Goal: Register for event/course

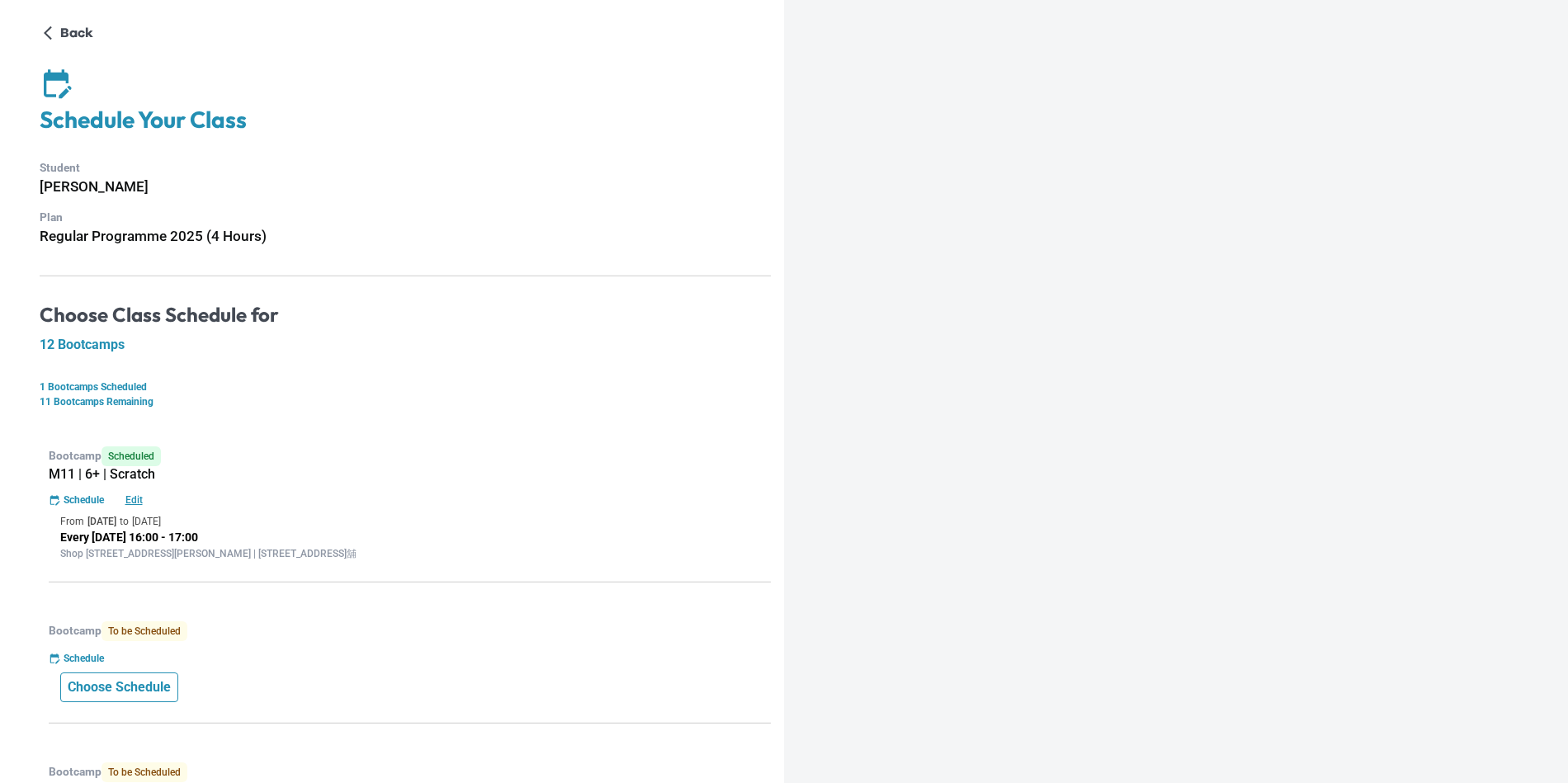
click at [148, 684] on p "Choose Schedule" at bounding box center [119, 687] width 103 height 20
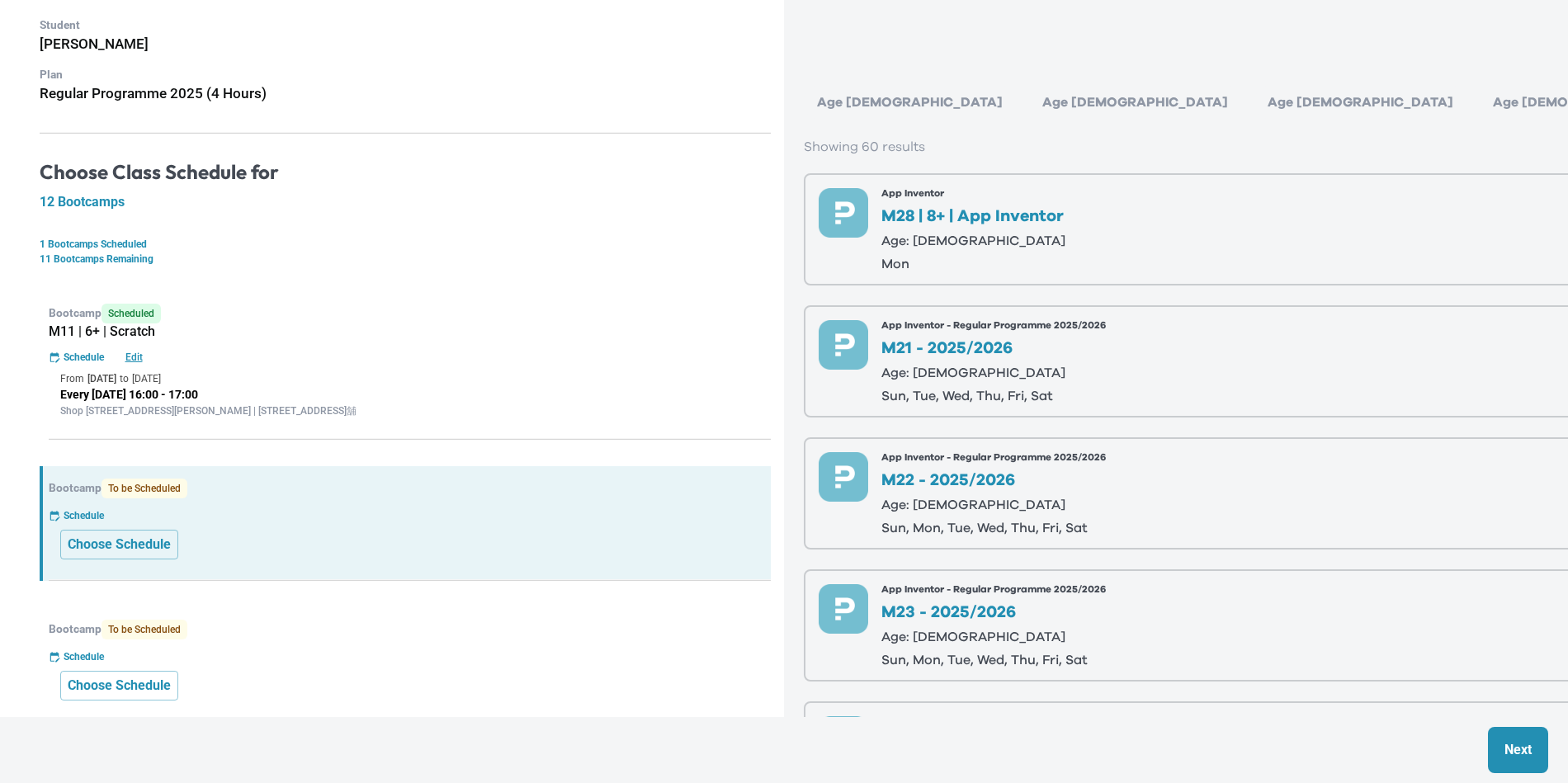
click at [1030, 100] on div "Age [DEMOGRAPHIC_DATA]" at bounding box center [1135, 102] width 212 height 33
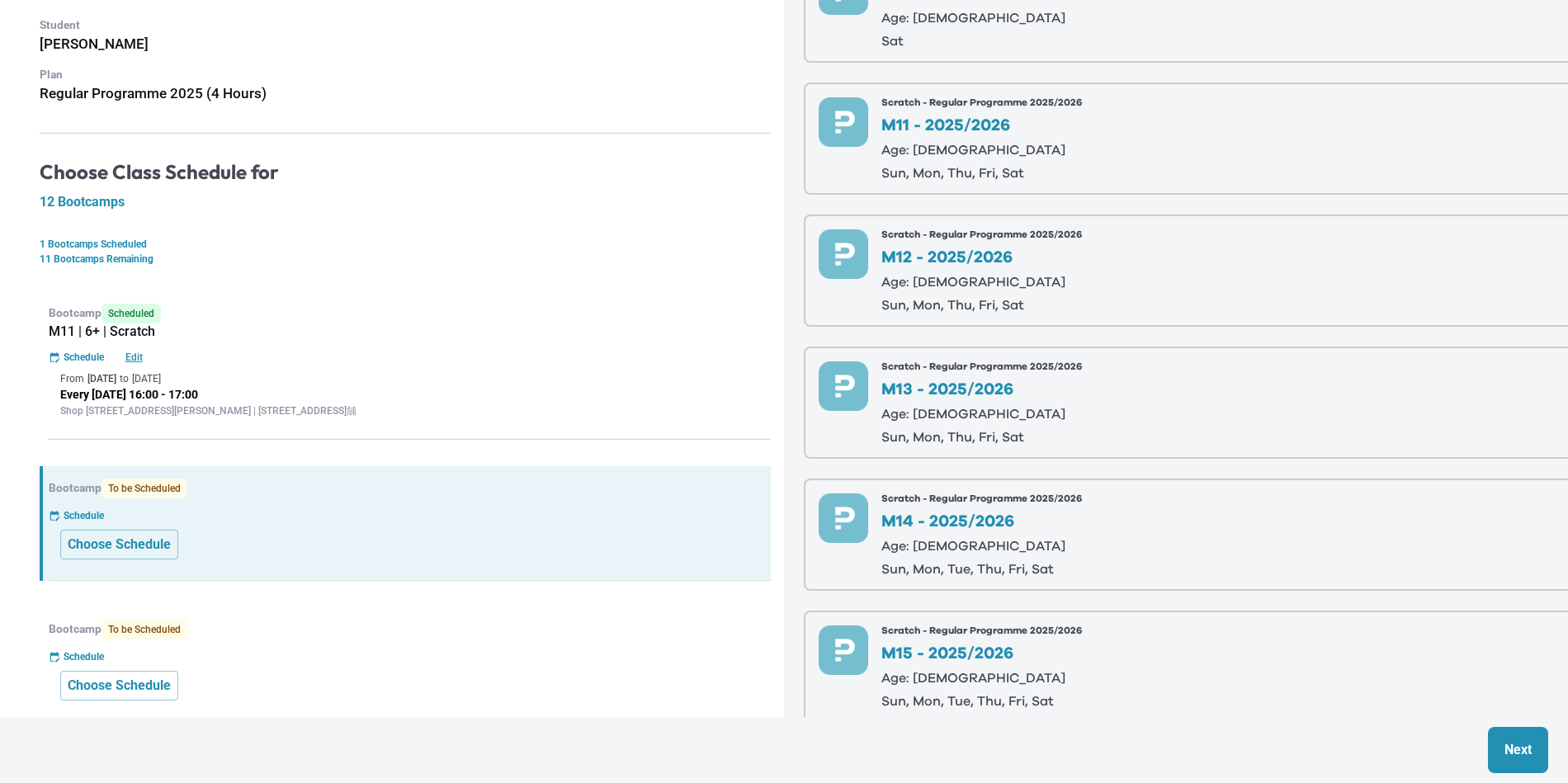
scroll to position [490, 0]
click at [962, 263] on div "Scratch - Regular Programme 2025/2026 M12 - 2025/2026 Age: [DEMOGRAPHIC_DATA] s…" at bounding box center [982, 267] width 201 height 82
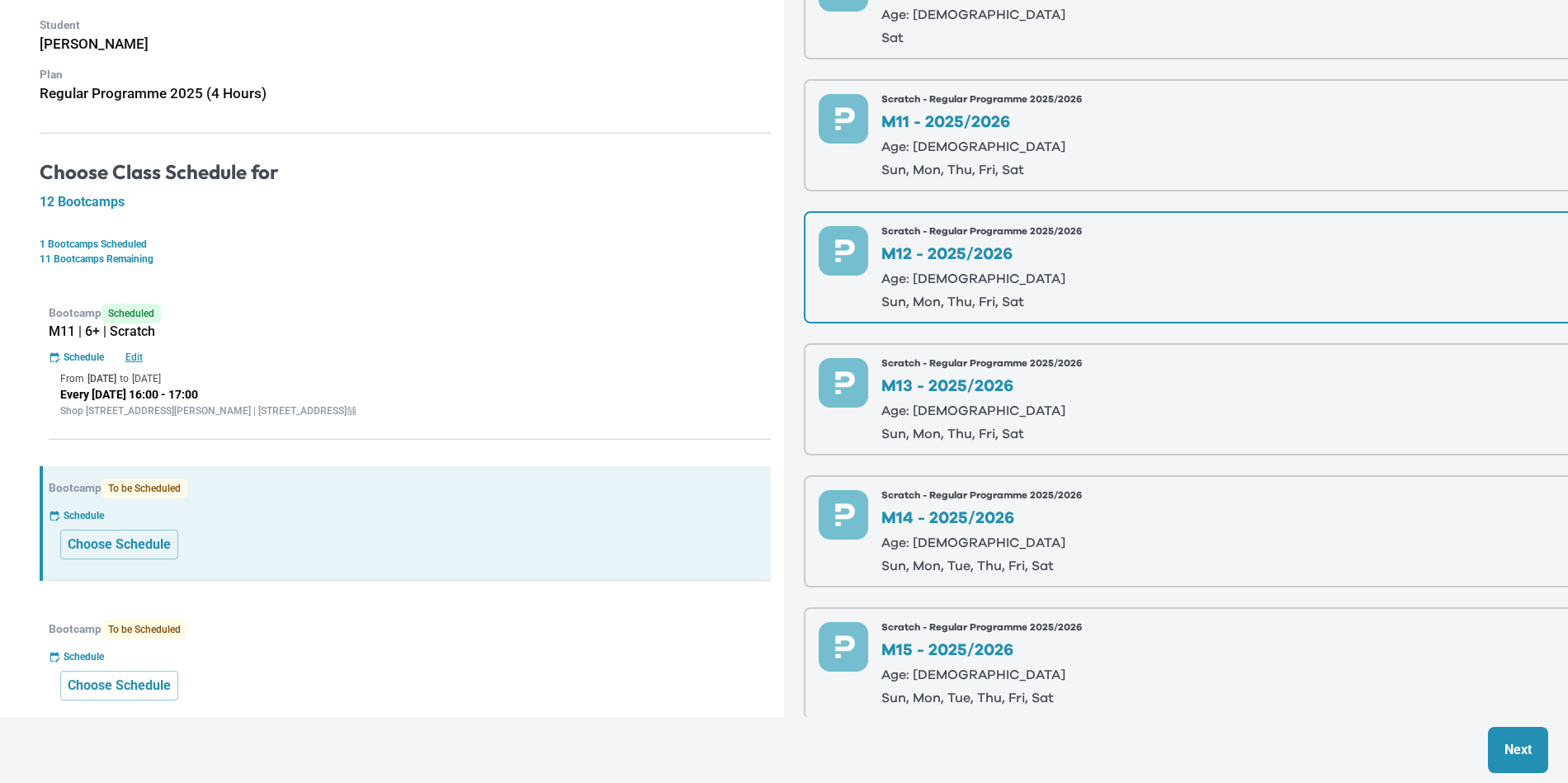
click at [1510, 748] on p "Next" at bounding box center [1518, 750] width 27 height 20
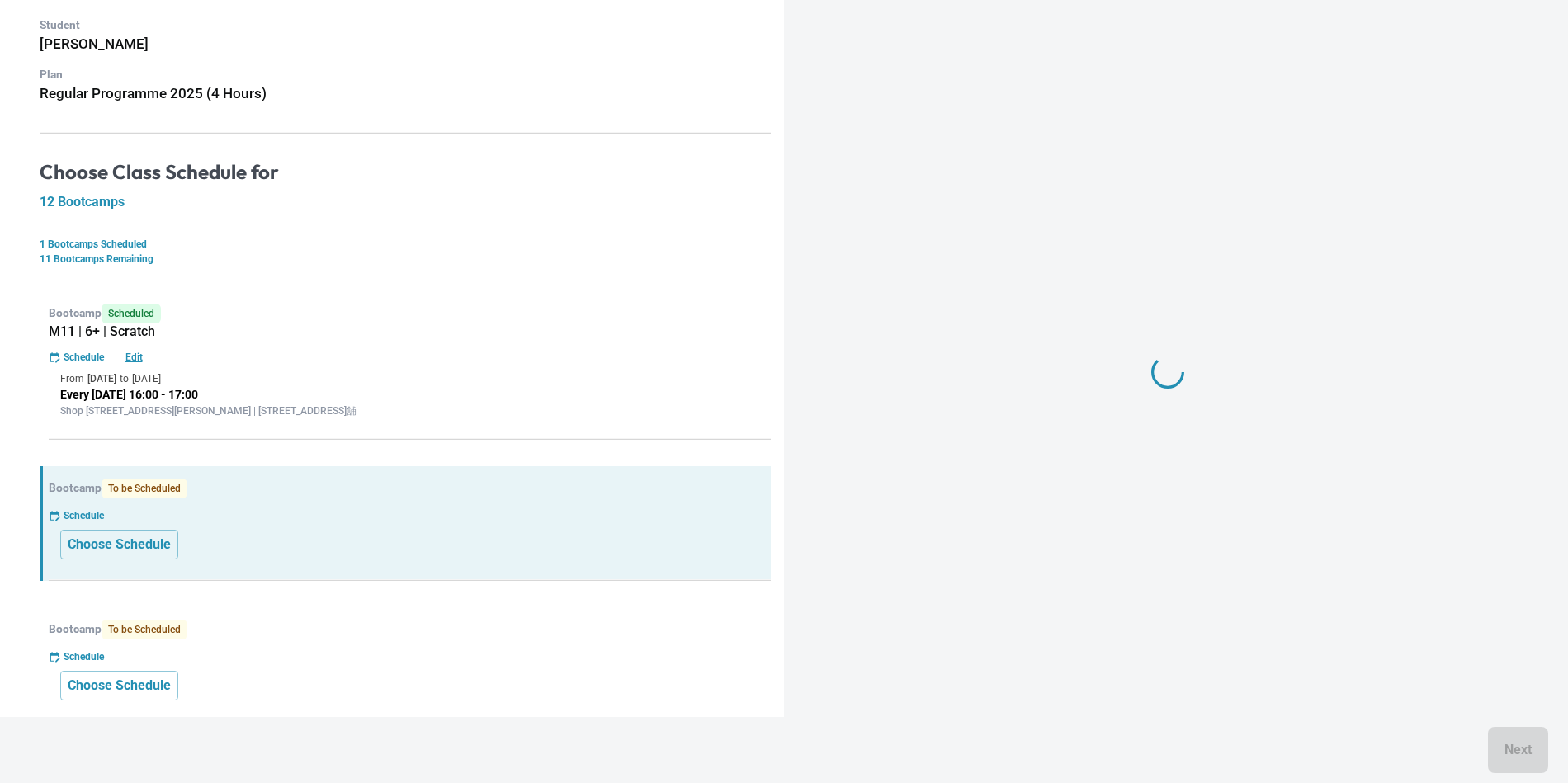
scroll to position [0, 0]
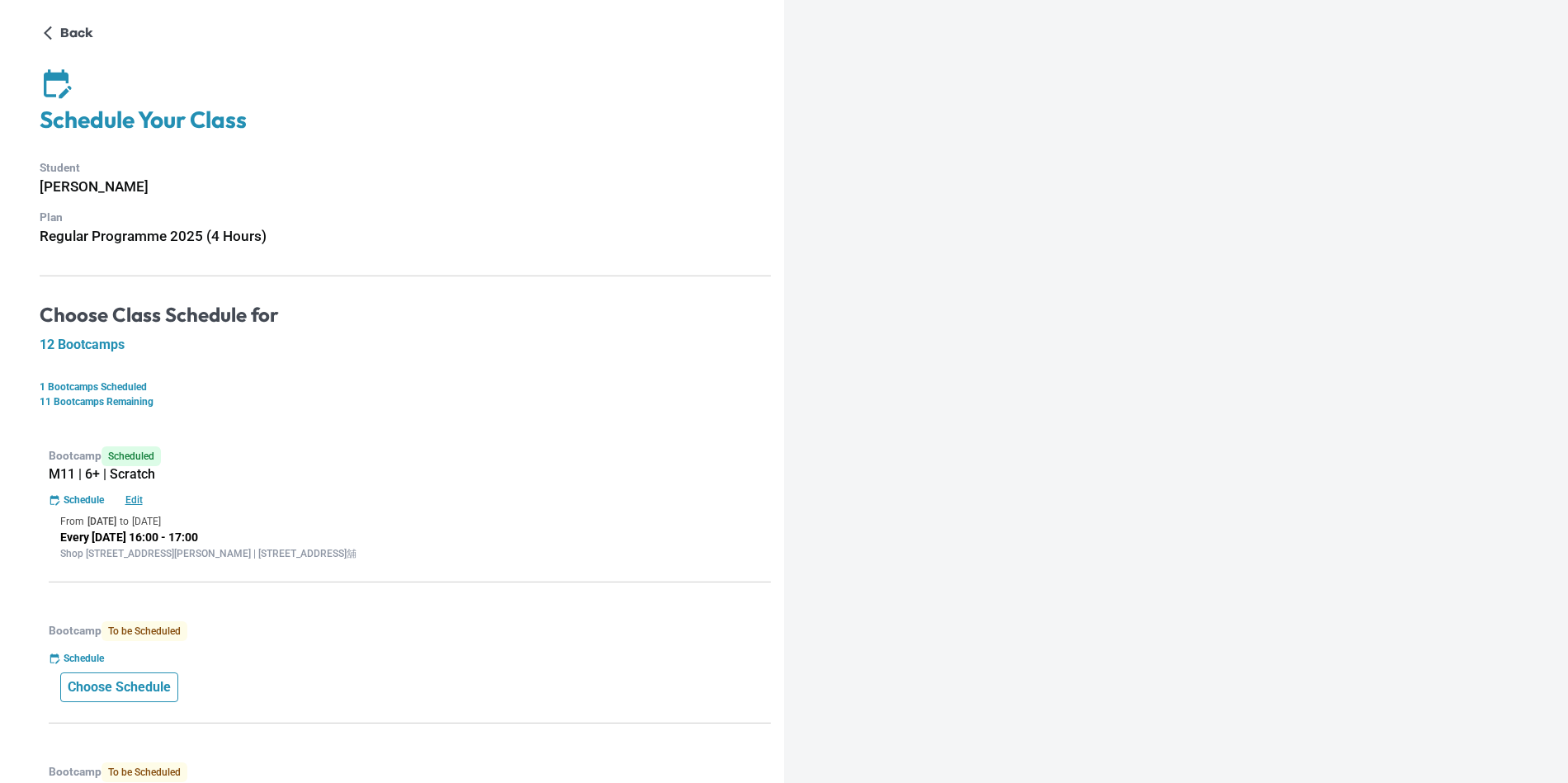
click at [125, 677] on p "Choose Schedule" at bounding box center [119, 687] width 103 height 20
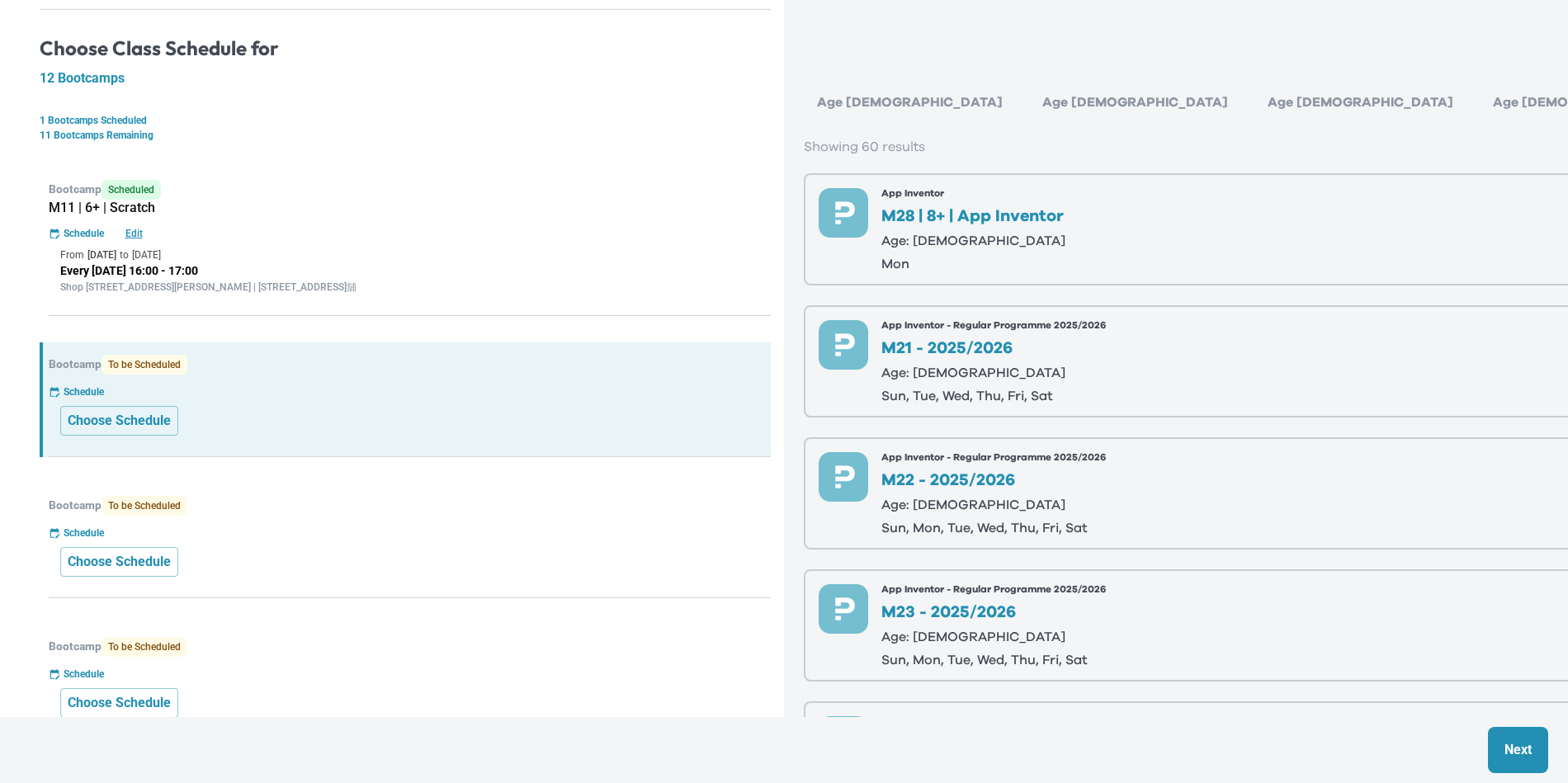
scroll to position [298, 0]
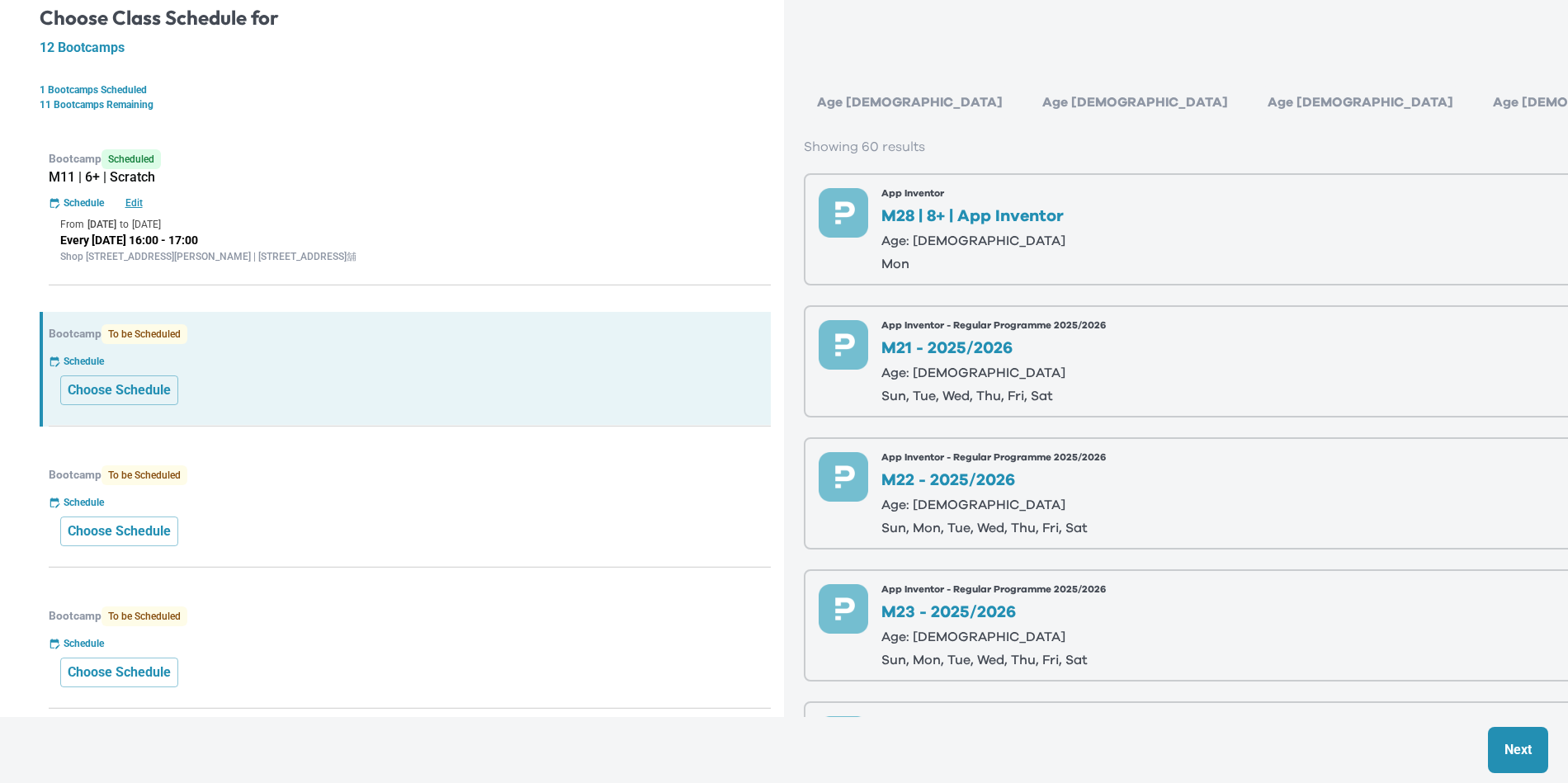
click at [1030, 98] on div "Age [DEMOGRAPHIC_DATA]" at bounding box center [1135, 102] width 212 height 33
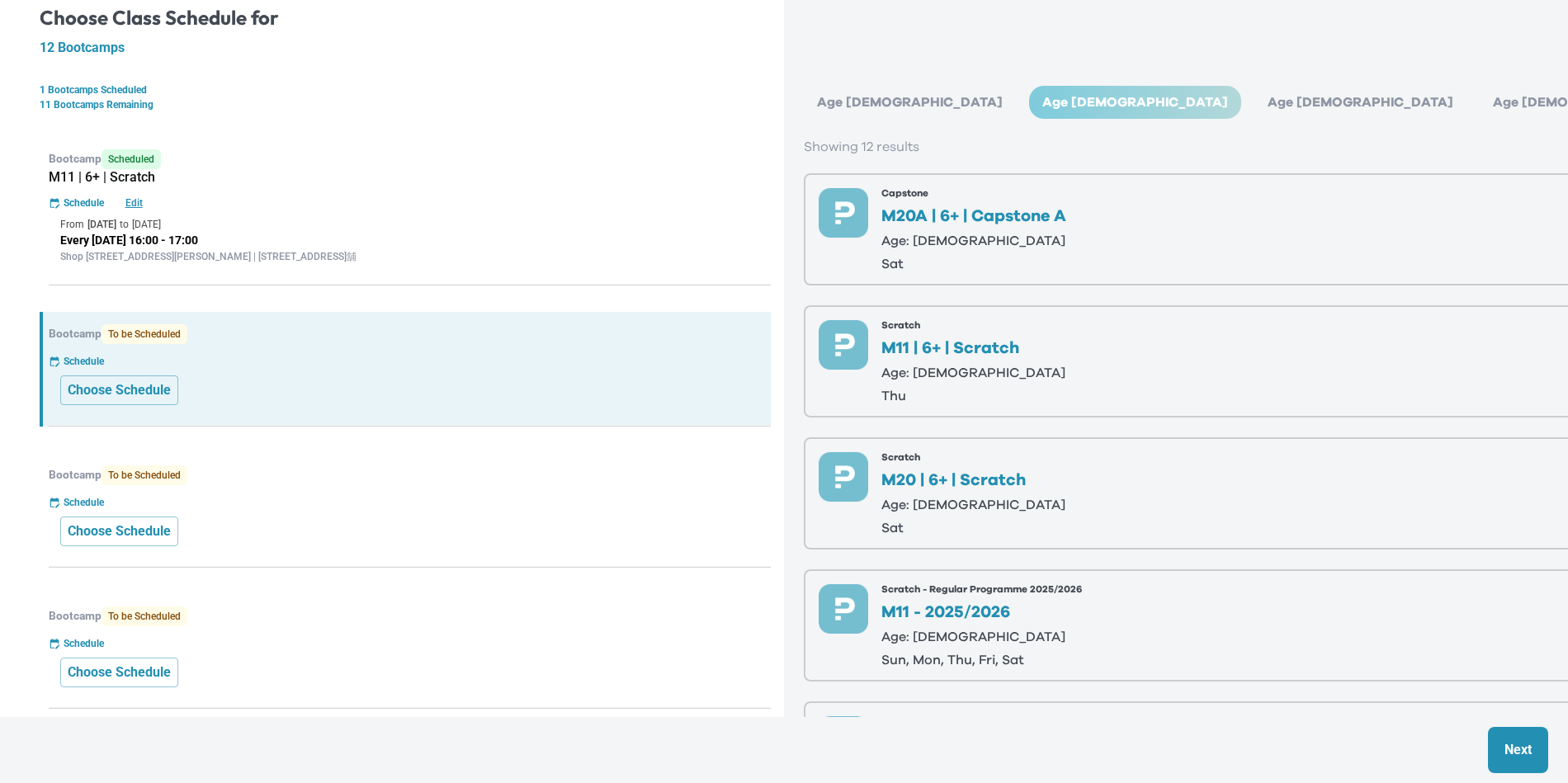
scroll to position [462, 0]
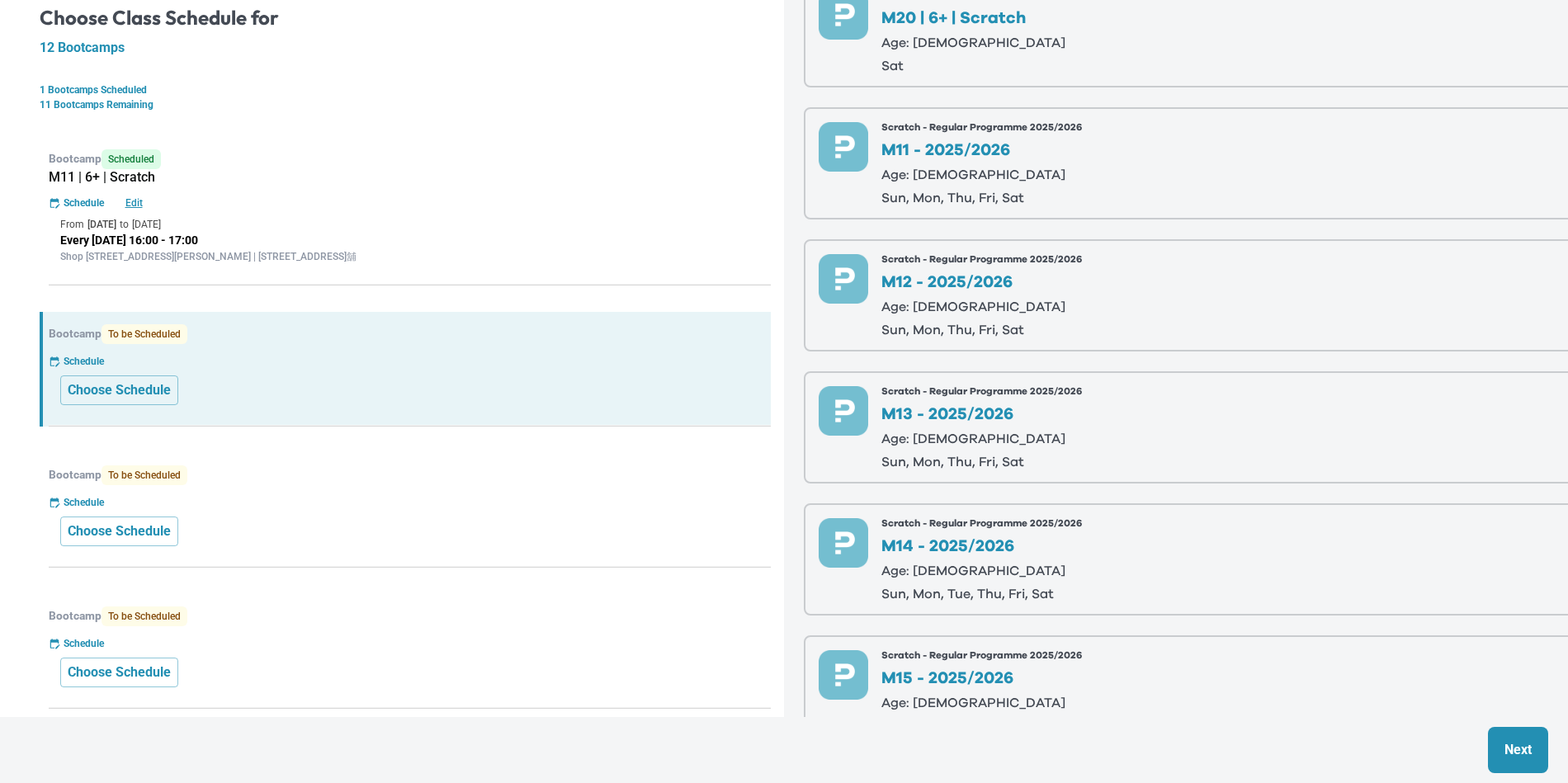
click at [987, 268] on div "Scratch - Regular Programme 2025/2026 M12 - 2025/2026 Age: [DEMOGRAPHIC_DATA] s…" at bounding box center [982, 296] width 201 height 82
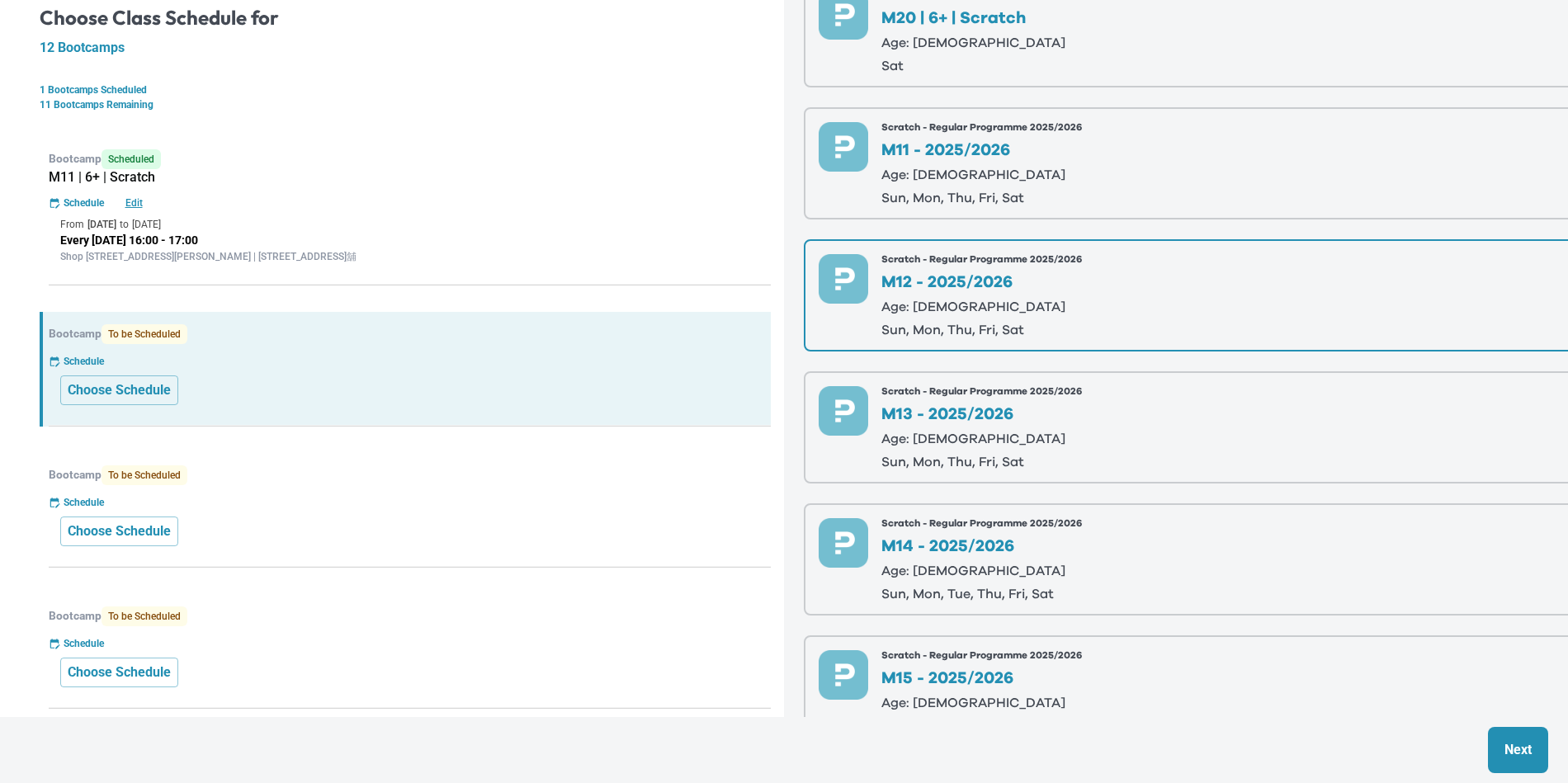
click at [1491, 736] on button "Next" at bounding box center [1518, 750] width 60 height 47
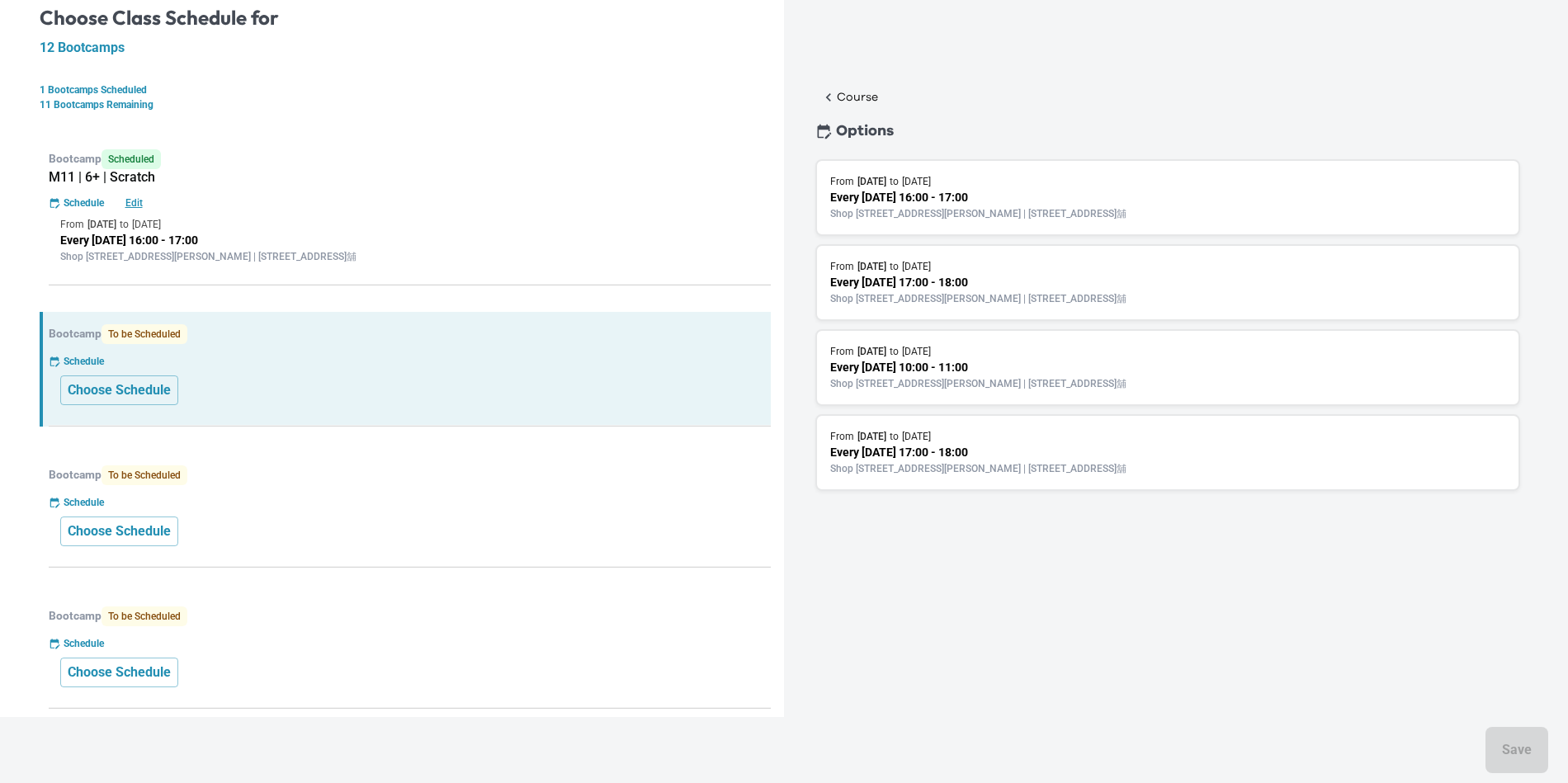
scroll to position [0, 0]
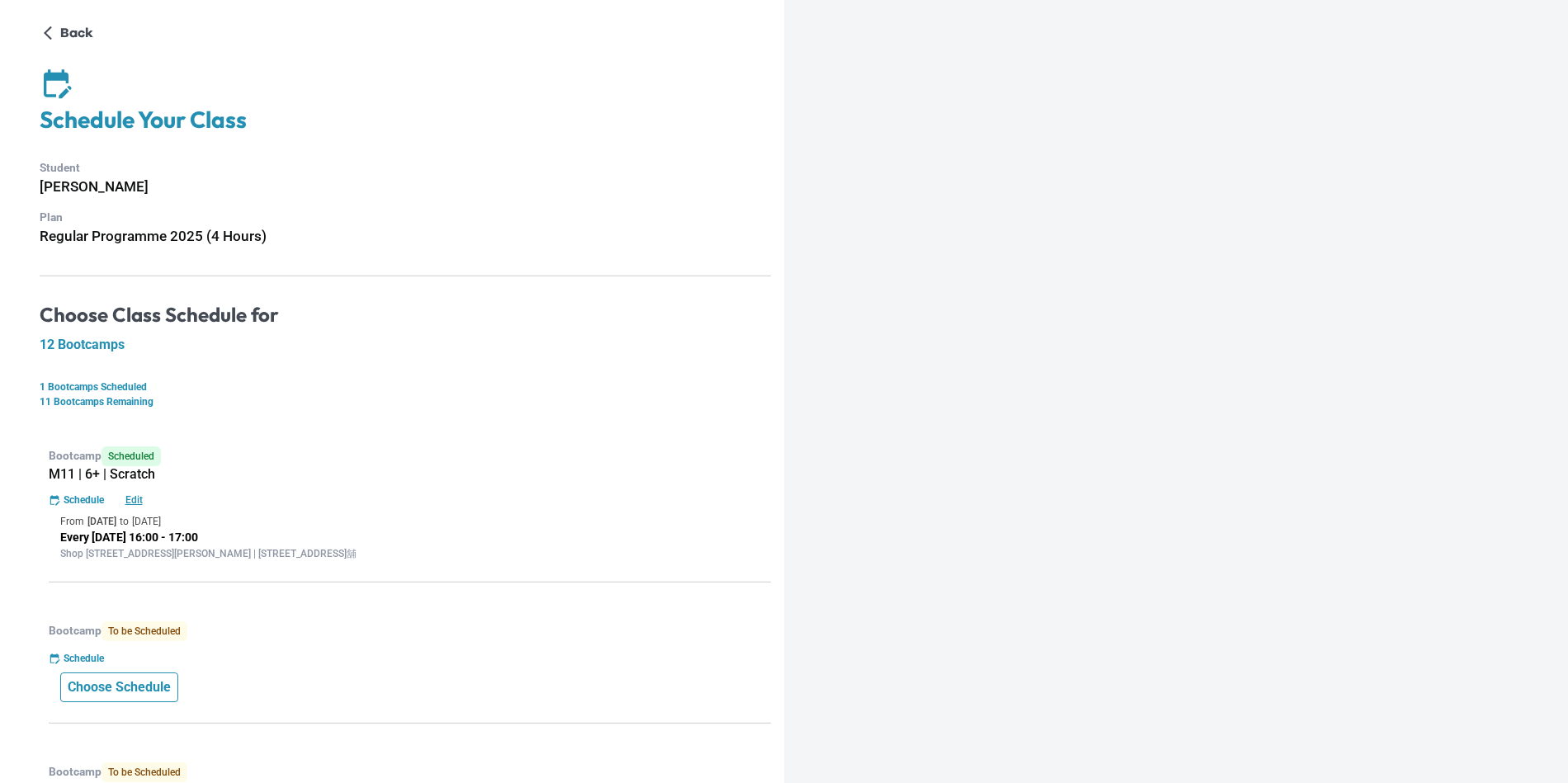
click at [159, 680] on p "Choose Schedule" at bounding box center [119, 687] width 103 height 20
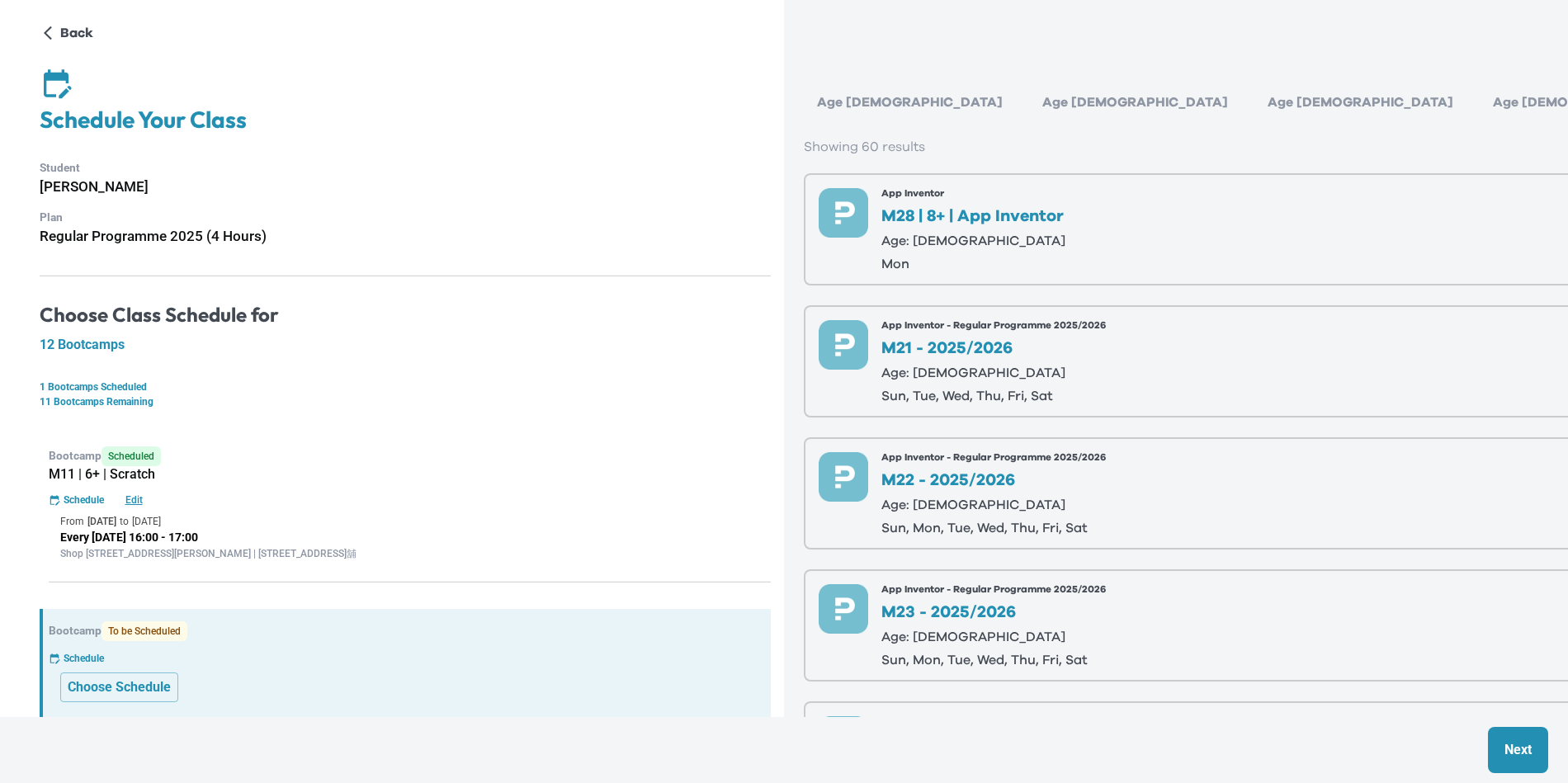
click at [1030, 106] on div "Age [DEMOGRAPHIC_DATA]" at bounding box center [1135, 102] width 212 height 33
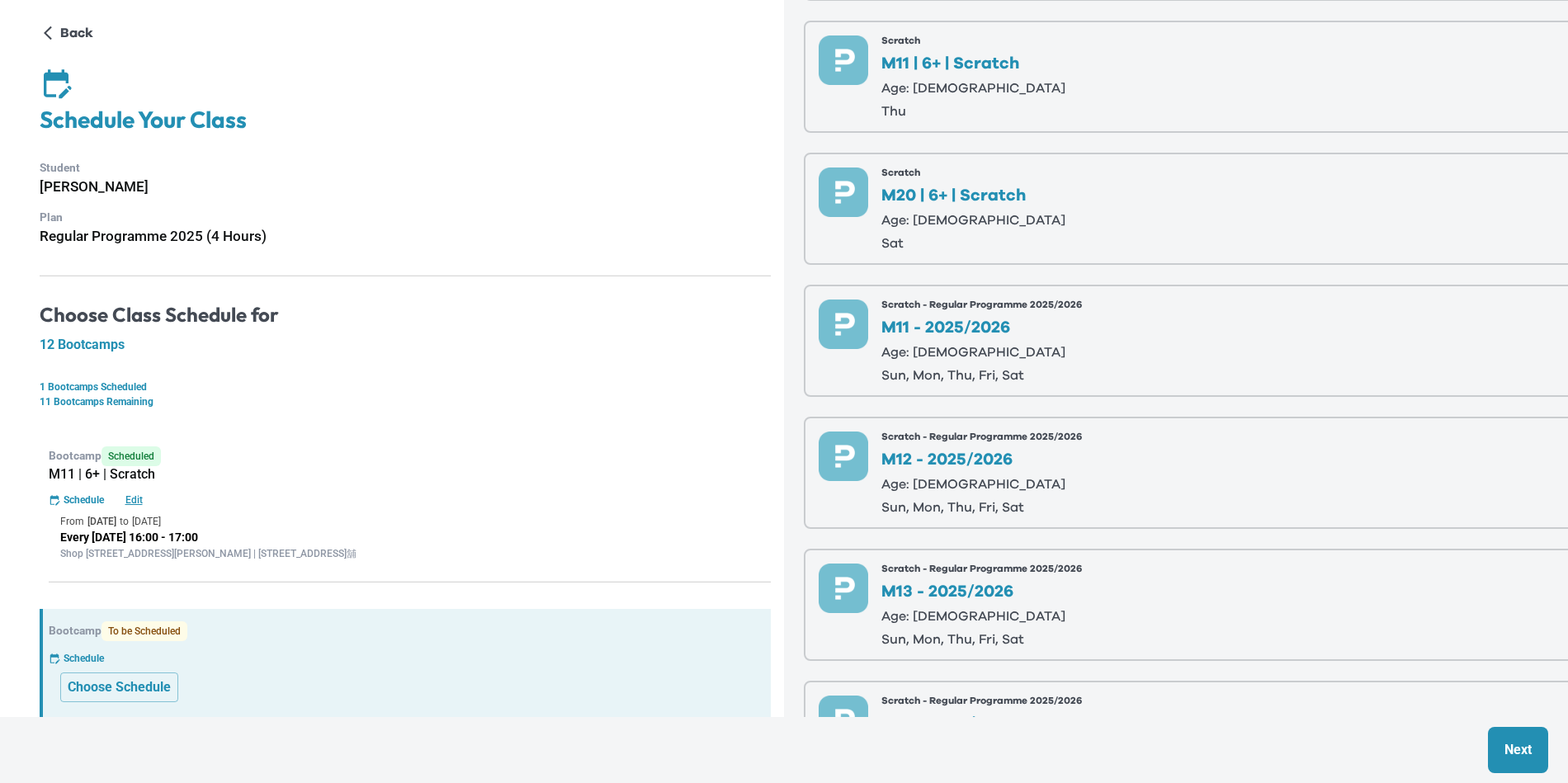
scroll to position [327, 0]
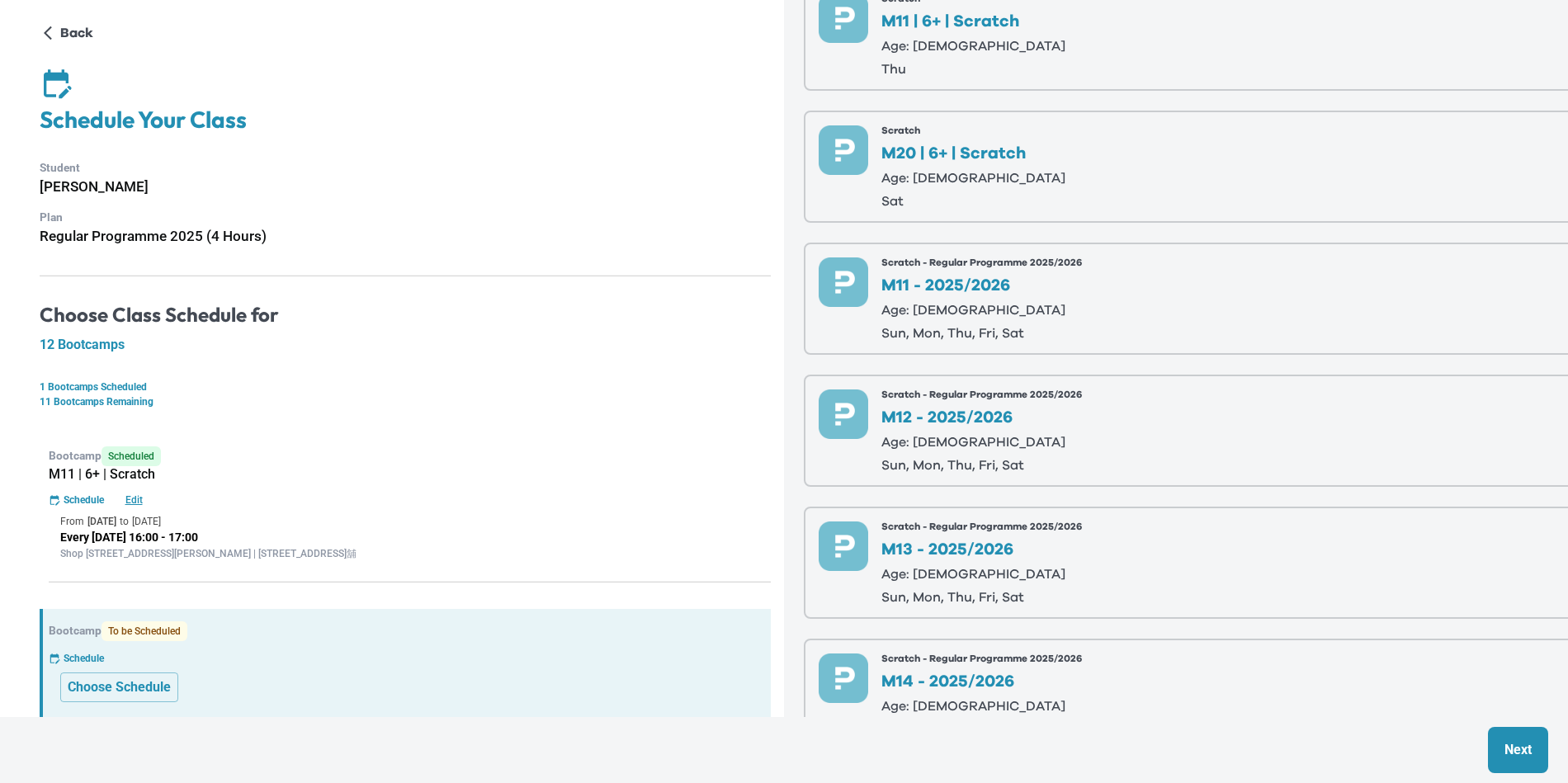
click at [1076, 450] on div "Scratch - Regular Programme 2025/2026 M12 - 2025/2026 Age: [DEMOGRAPHIC_DATA] s…" at bounding box center [982, 431] width 201 height 82
click at [1513, 757] on p "Next" at bounding box center [1518, 750] width 27 height 20
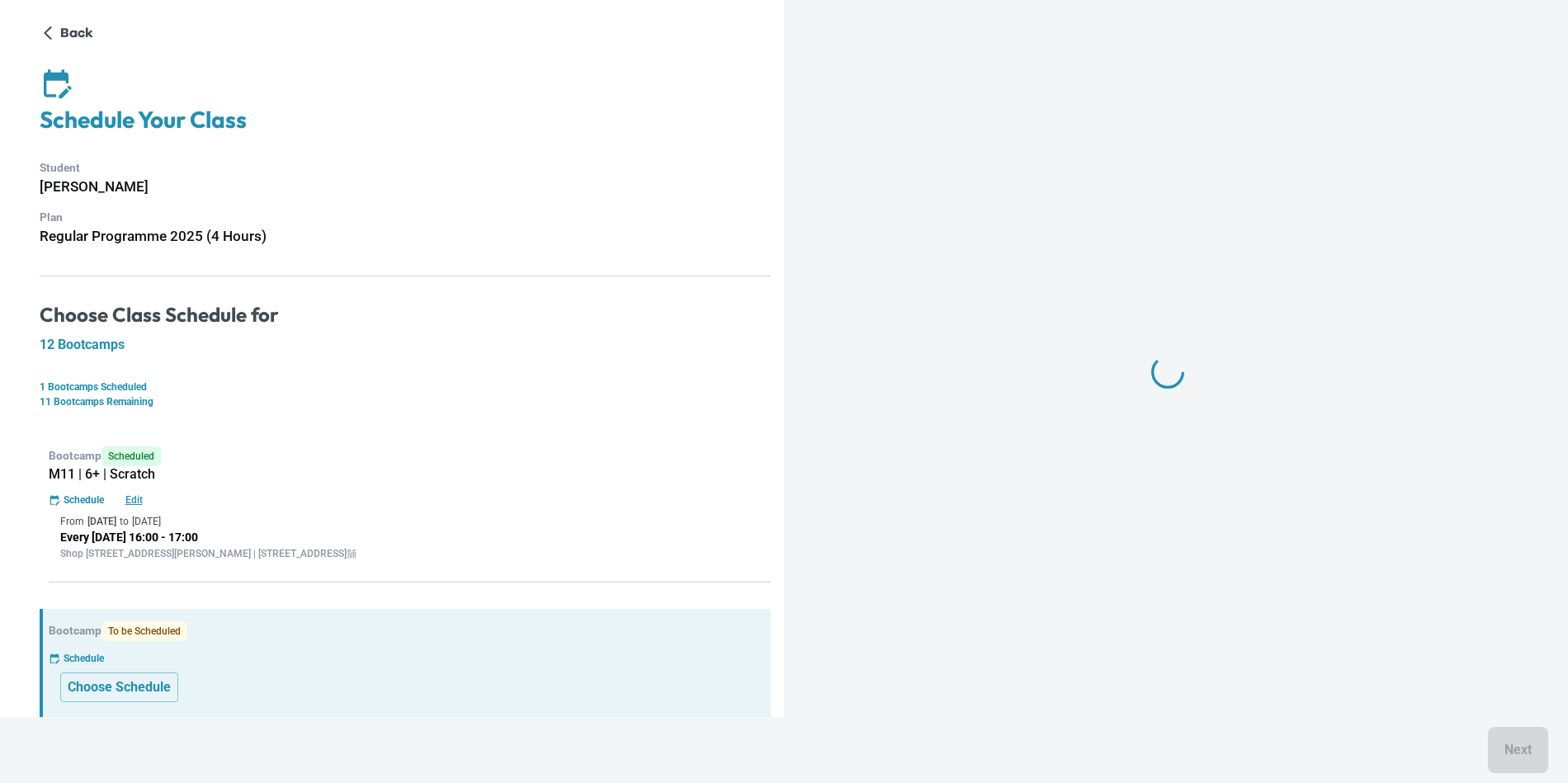
scroll to position [0, 0]
